Goal: Task Accomplishment & Management: Manage account settings

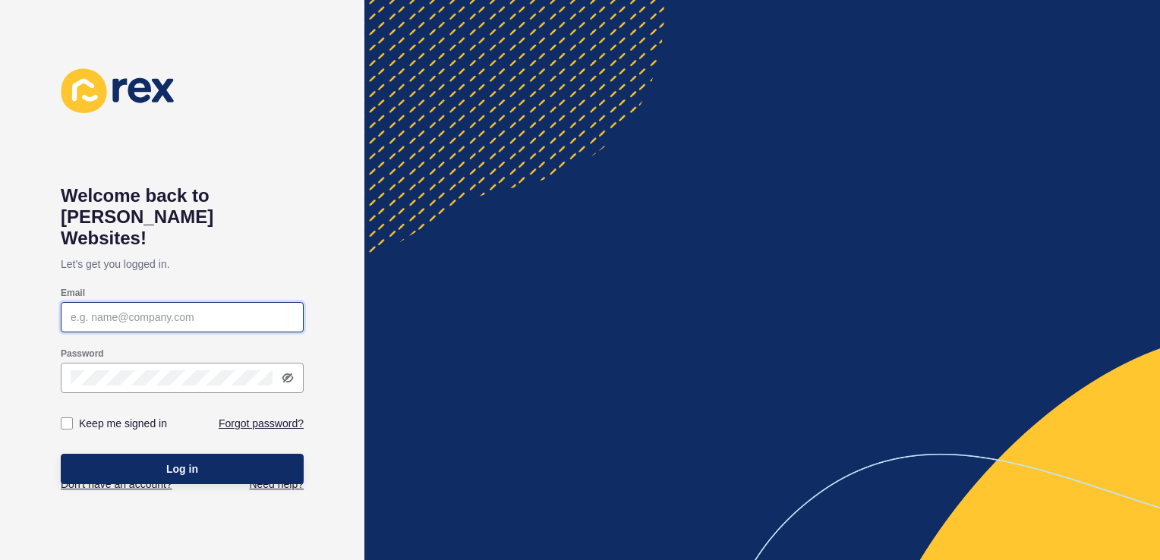
click at [126, 310] on input "Email" at bounding box center [182, 317] width 223 height 15
type input "[PERSON_NAME][EMAIL_ADDRESS][PERSON_NAME][DOMAIN_NAME]"
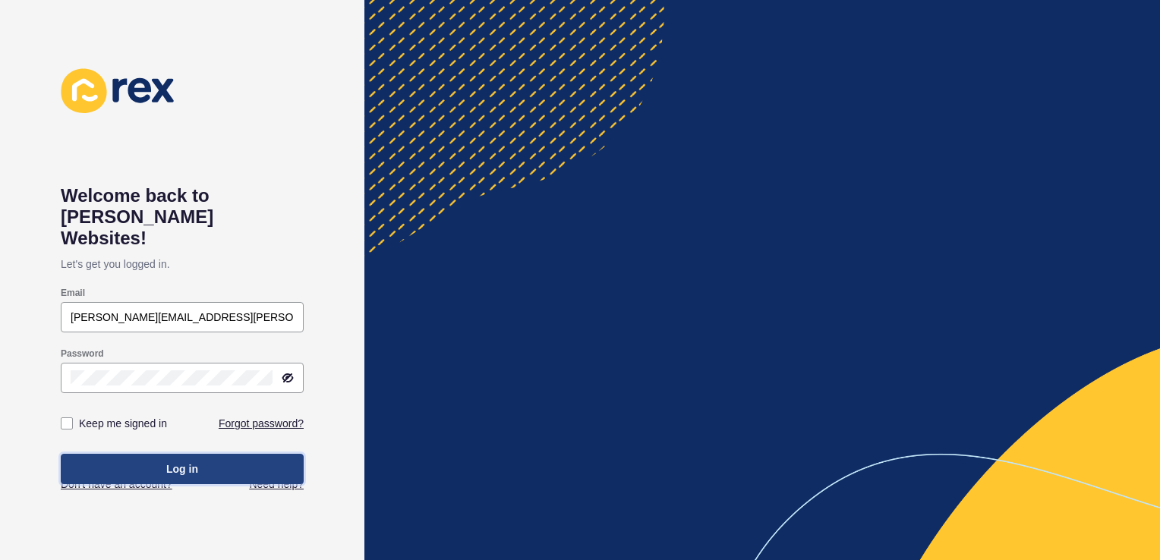
click at [182, 461] on span "Log in" at bounding box center [182, 468] width 32 height 15
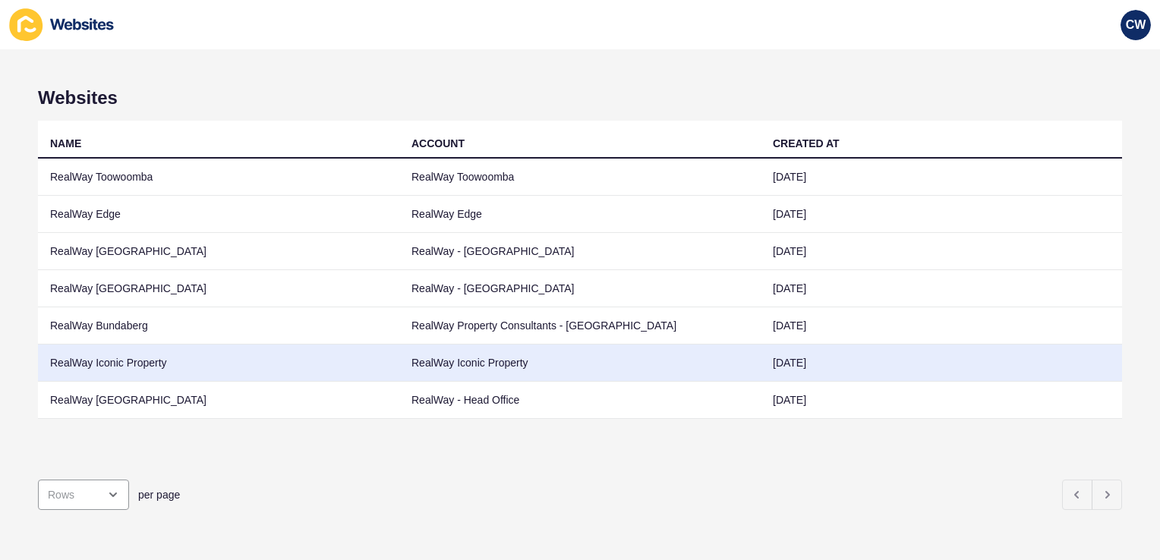
click at [268, 354] on td "RealWay Iconic Property" at bounding box center [218, 363] width 361 height 37
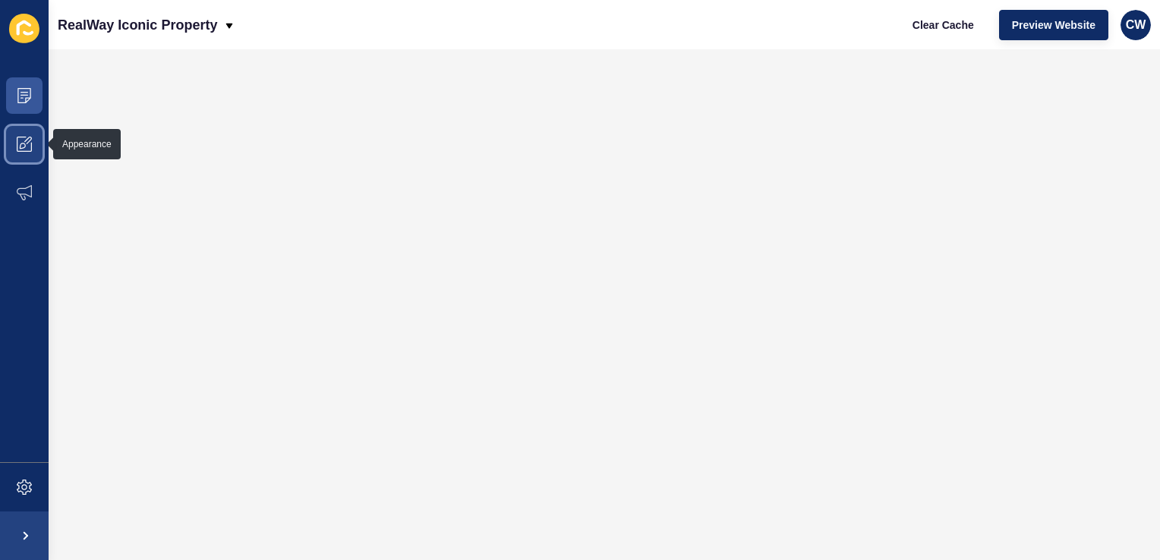
click at [32, 144] on span at bounding box center [24, 144] width 49 height 49
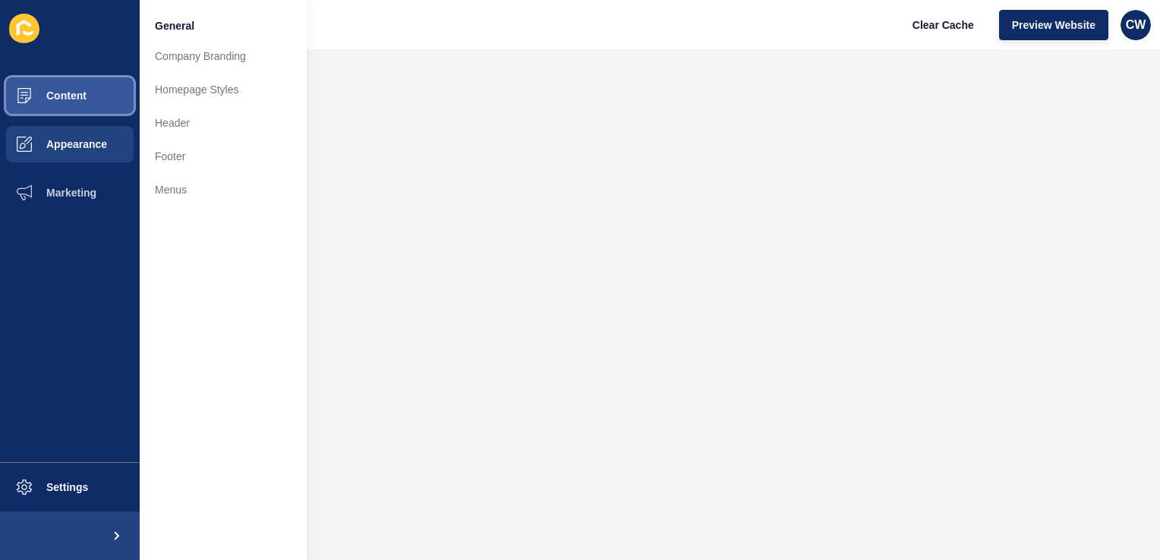
click at [117, 95] on button "Content" at bounding box center [70, 95] width 140 height 49
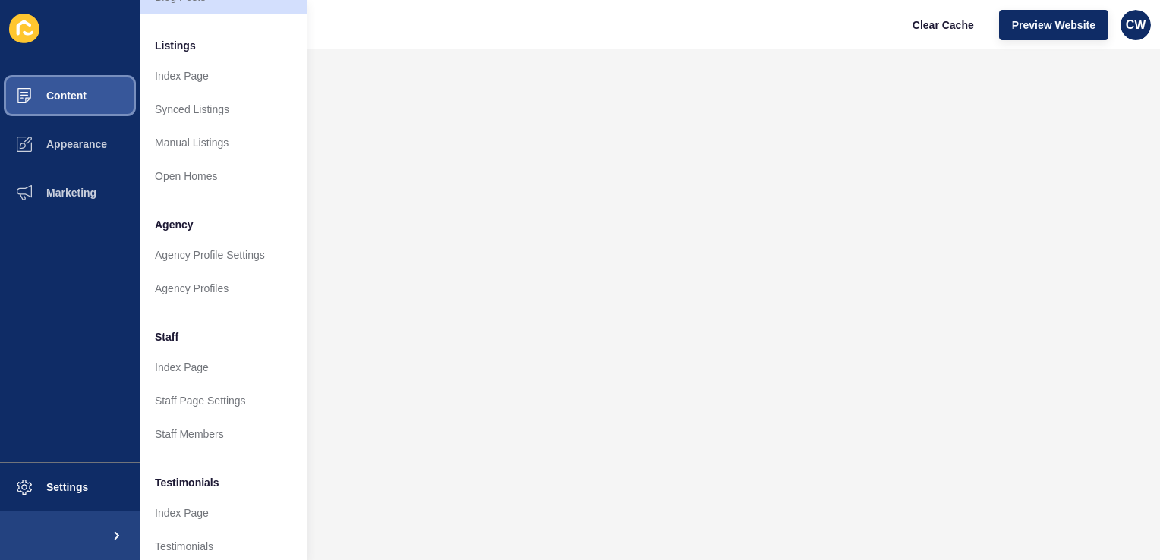
scroll to position [213, 0]
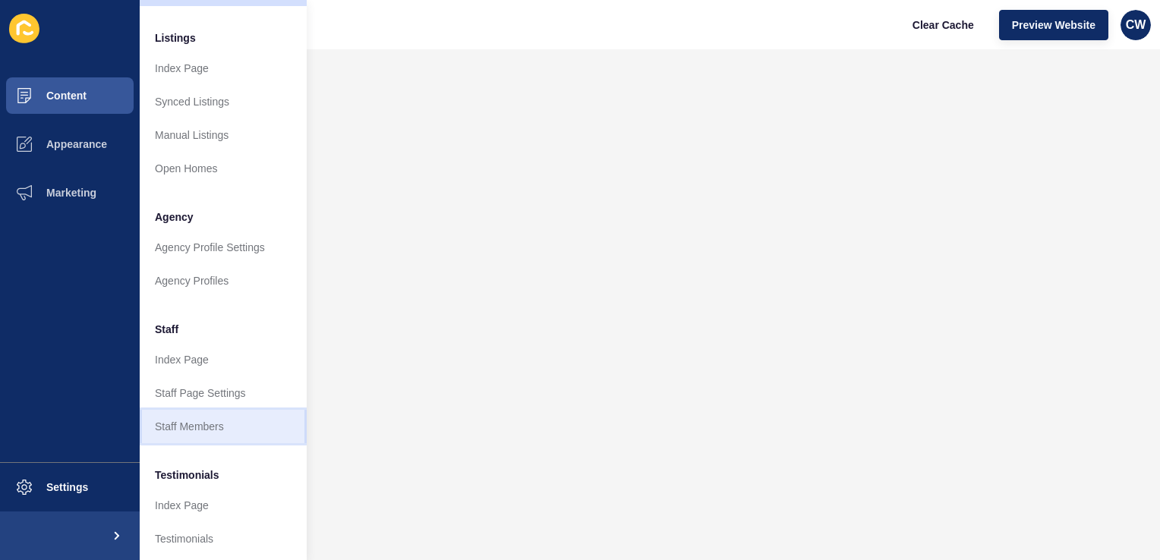
click at [194, 424] on link "Staff Members" at bounding box center [223, 426] width 167 height 33
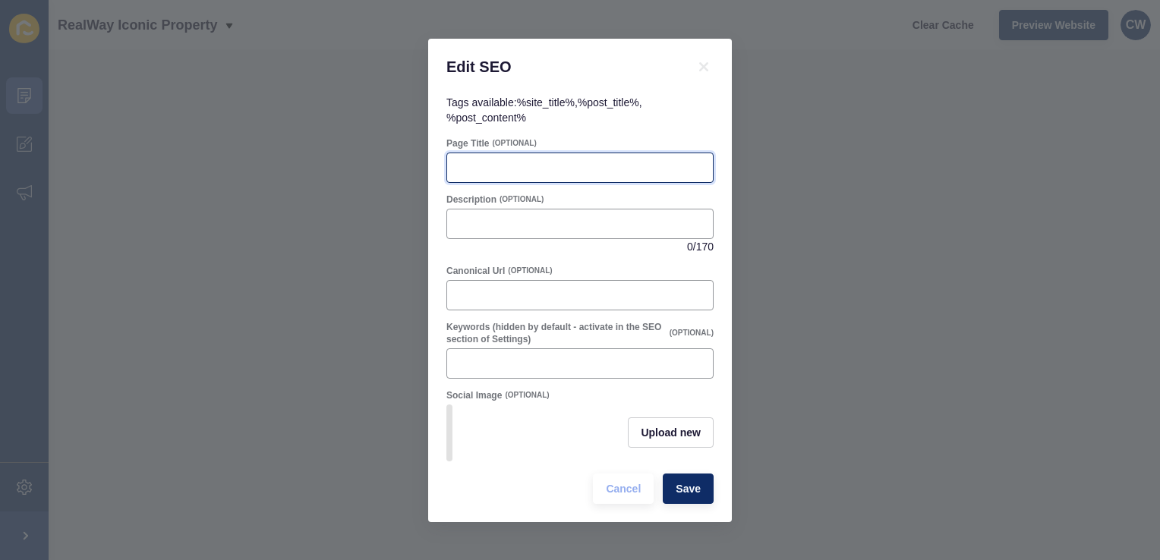
click at [470, 165] on input "Page Title" at bounding box center [579, 167] width 247 height 15
type input "[PERSON_NAME] RealWay Iconic"
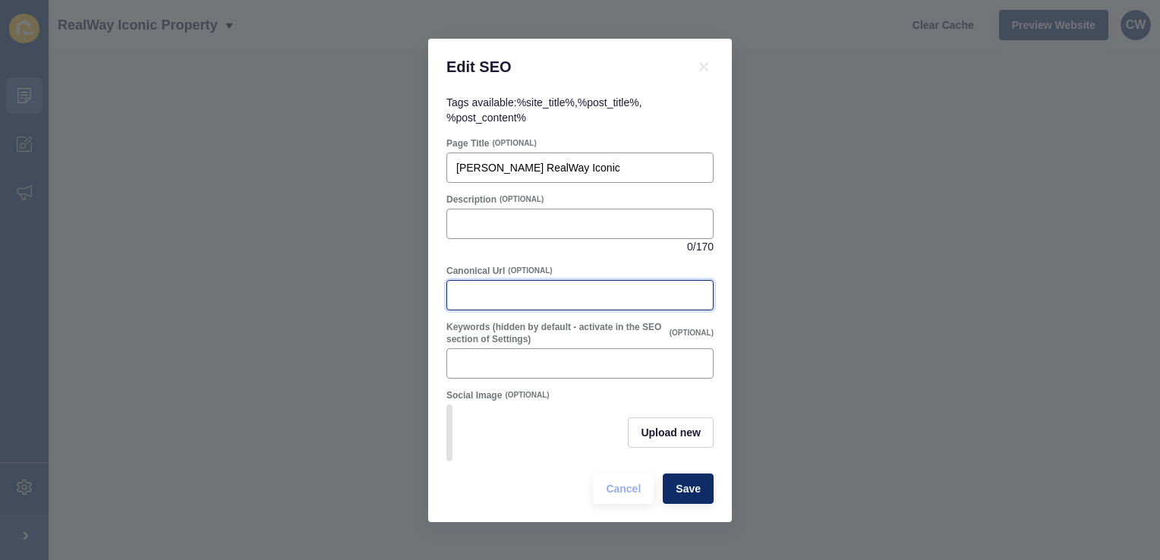
click at [509, 291] on input "Canonical Url" at bounding box center [579, 295] width 247 height 15
click at [692, 496] on span "Save" at bounding box center [687, 488] width 25 height 15
click at [473, 288] on input "Canonical Url" at bounding box center [579, 295] width 247 height 15
paste input "[URL][DOMAIN_NAME]"
click at [653, 288] on input "[URL][DOMAIN_NAME]" at bounding box center [579, 295] width 247 height 15
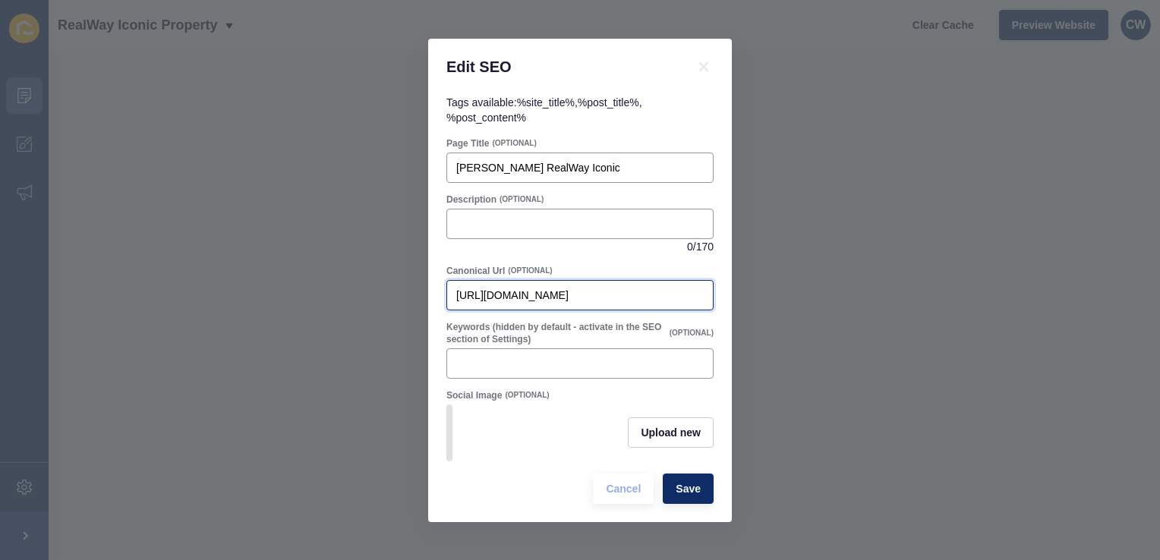
click at [653, 288] on input "[URL][DOMAIN_NAME]" at bounding box center [579, 295] width 247 height 15
type input "[URL][DOMAIN_NAME][PERSON_NAME]"
click at [698, 504] on button "Save" at bounding box center [688, 489] width 51 height 30
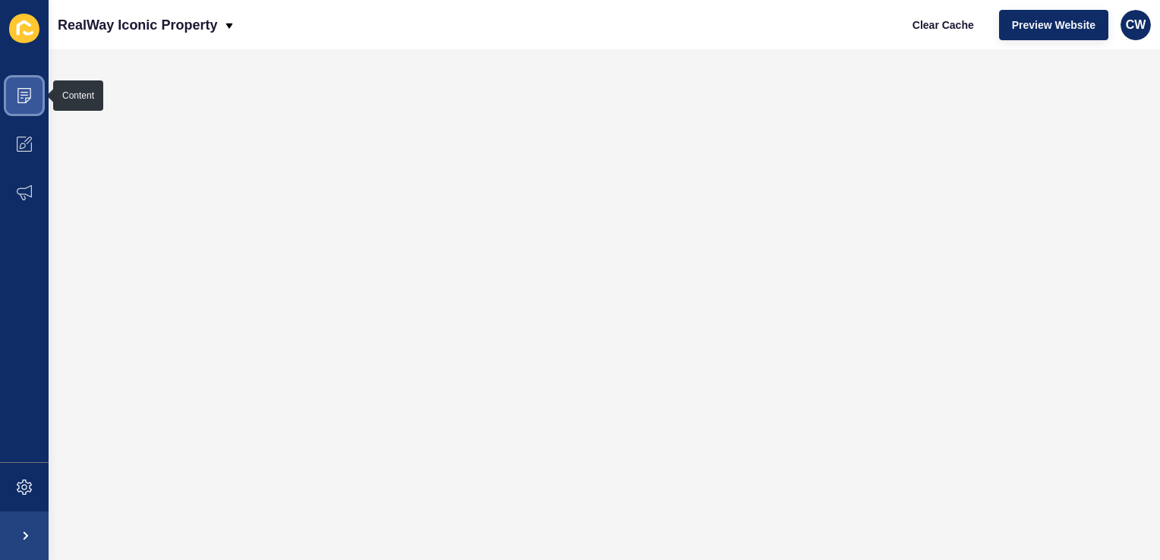
click at [26, 98] on icon at bounding box center [24, 95] width 14 height 15
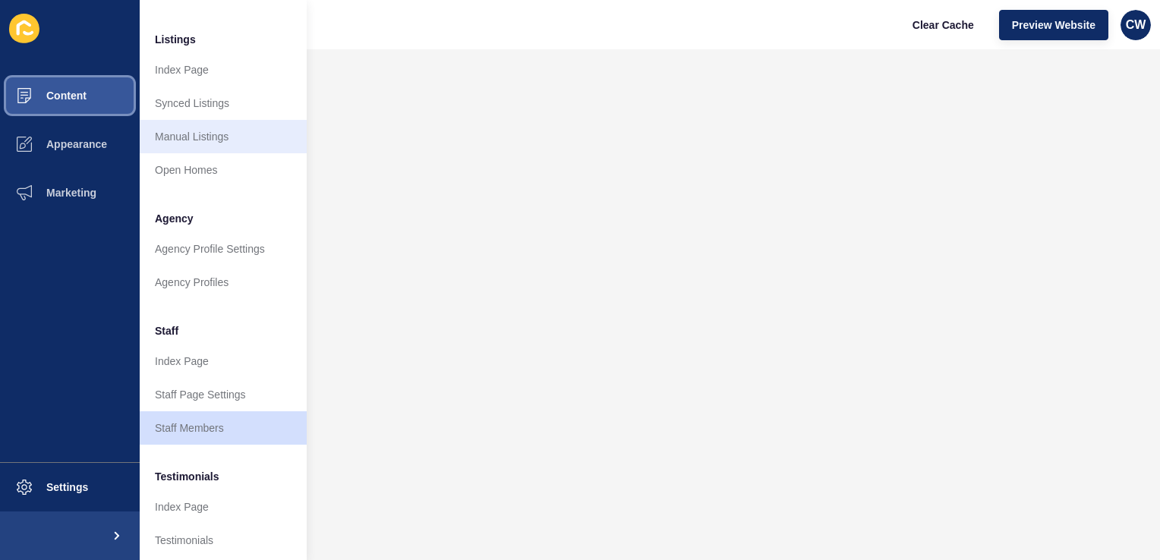
scroll to position [216, 0]
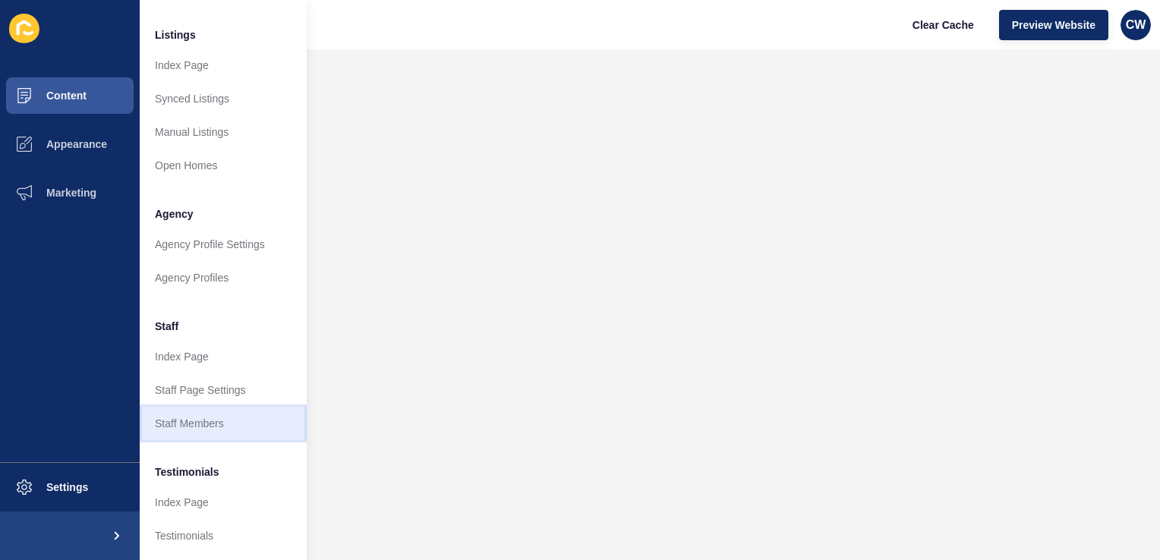
click at [207, 423] on link "Staff Members" at bounding box center [223, 423] width 167 height 33
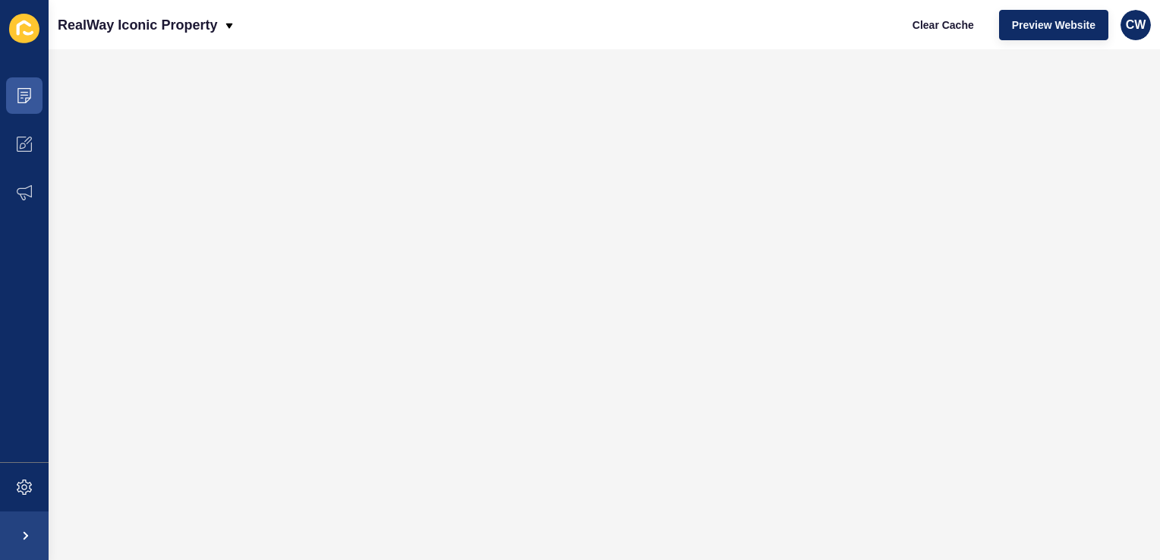
scroll to position [0, 0]
click at [20, 90] on icon at bounding box center [24, 95] width 15 height 15
click at [33, 103] on span at bounding box center [24, 95] width 49 height 49
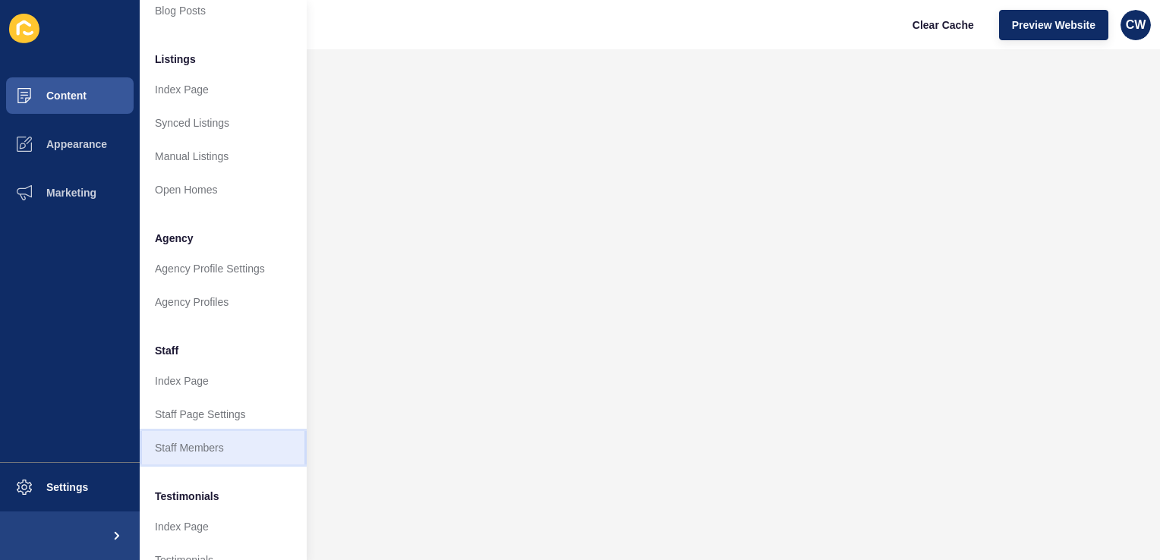
scroll to position [191, 11]
click at [228, 445] on link "Staff Members" at bounding box center [223, 447] width 167 height 33
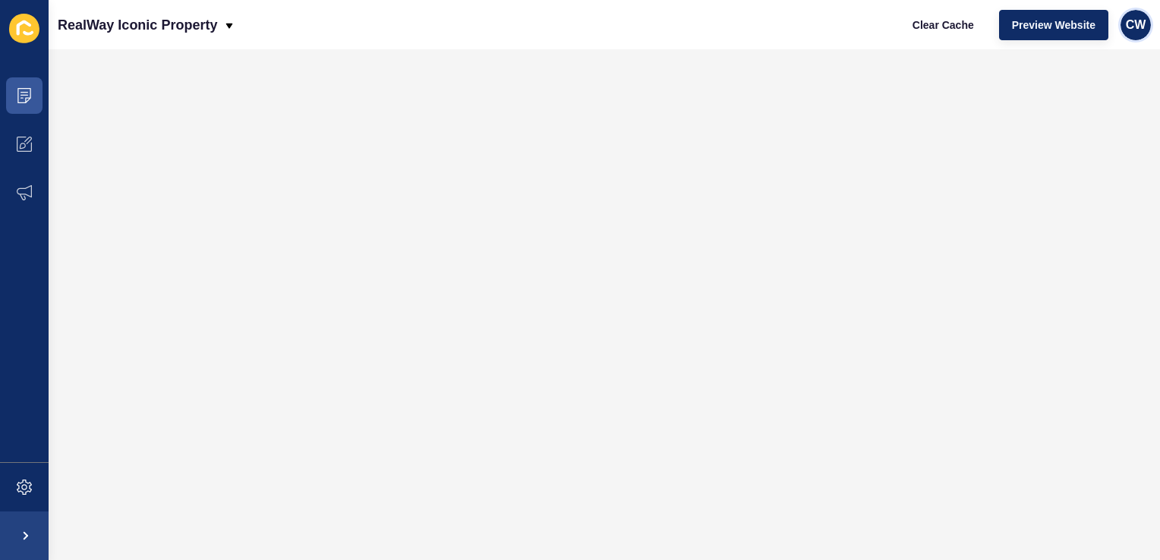
click at [1142, 35] on div "CW" at bounding box center [1135, 25] width 30 height 30
click at [839, 14] on div "RealWay Iconic Property Clear Cache Preview Website CW" at bounding box center [604, 24] width 1111 height 49
click at [1131, 17] on span "CW" at bounding box center [1136, 24] width 20 height 15
click at [1091, 129] on link "Logout" at bounding box center [1100, 126] width 112 height 33
